Goal: Information Seeking & Learning: Learn about a topic

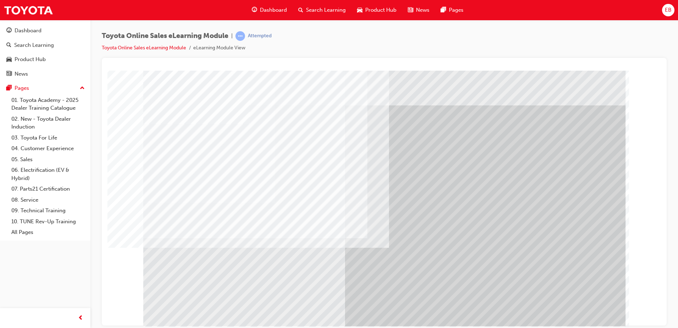
scroll to position [10, 0]
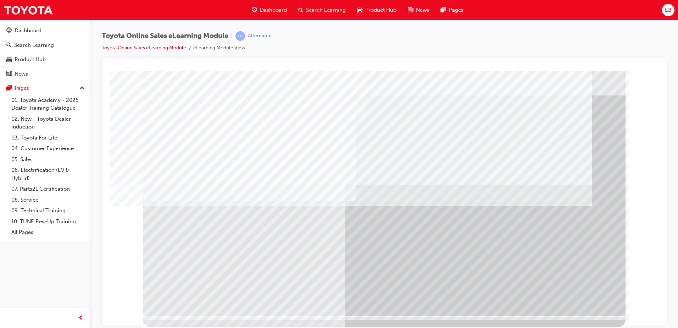
scroll to position [0, 0]
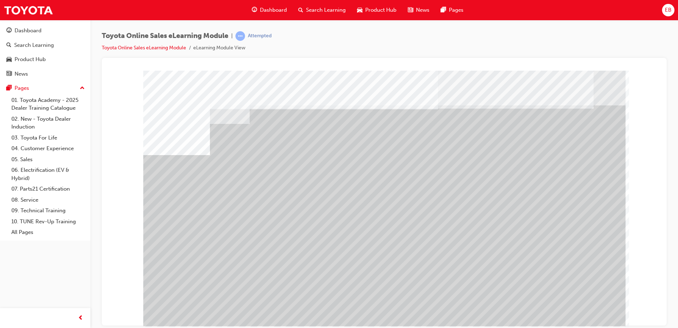
drag, startPoint x: 521, startPoint y: 247, endPoint x: 511, endPoint y: 247, distance: 10.3
